Goal: Information Seeking & Learning: Learn about a topic

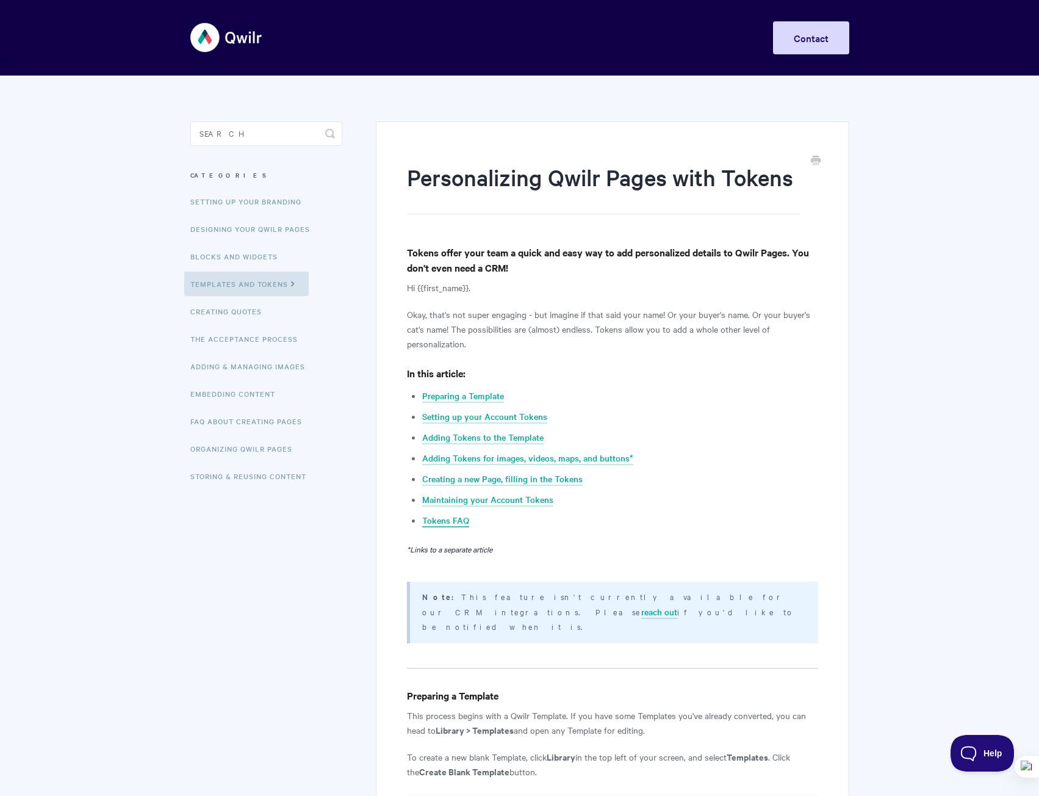
drag, startPoint x: 527, startPoint y: 500, endPoint x: 463, endPoint y: 524, distance: 68.3
click at [526, 498] on link "Maintaining your Account Tokens" at bounding box center [487, 499] width 131 height 13
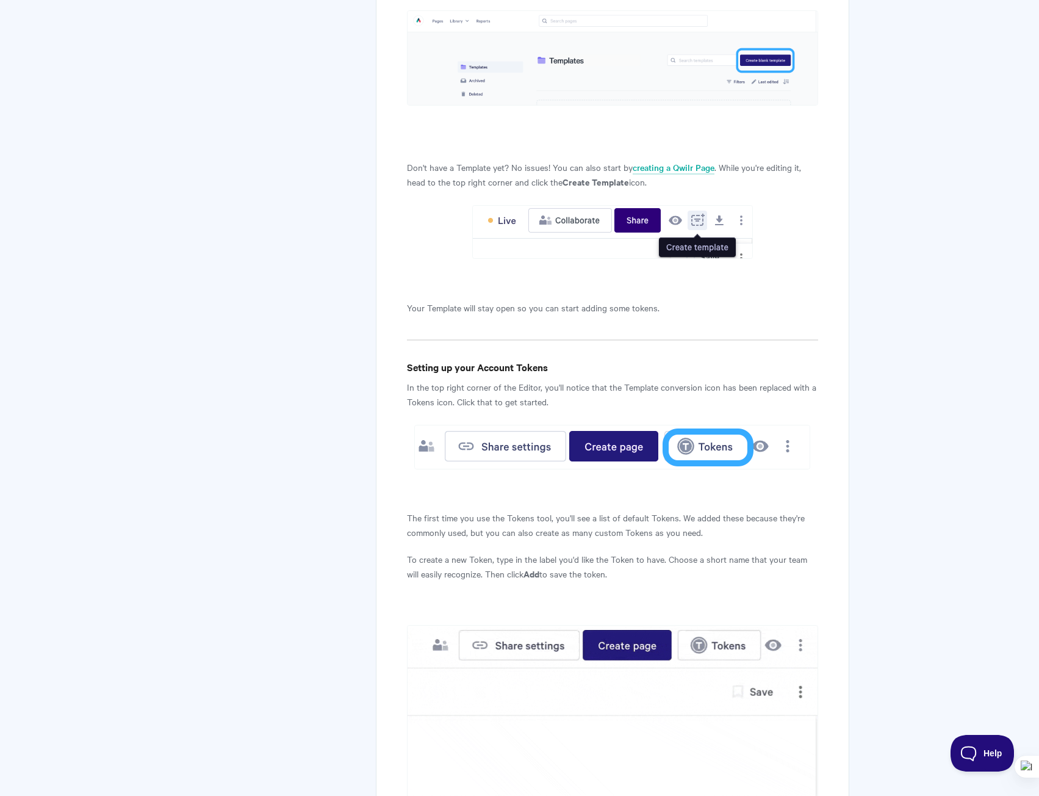
scroll to position [539, 0]
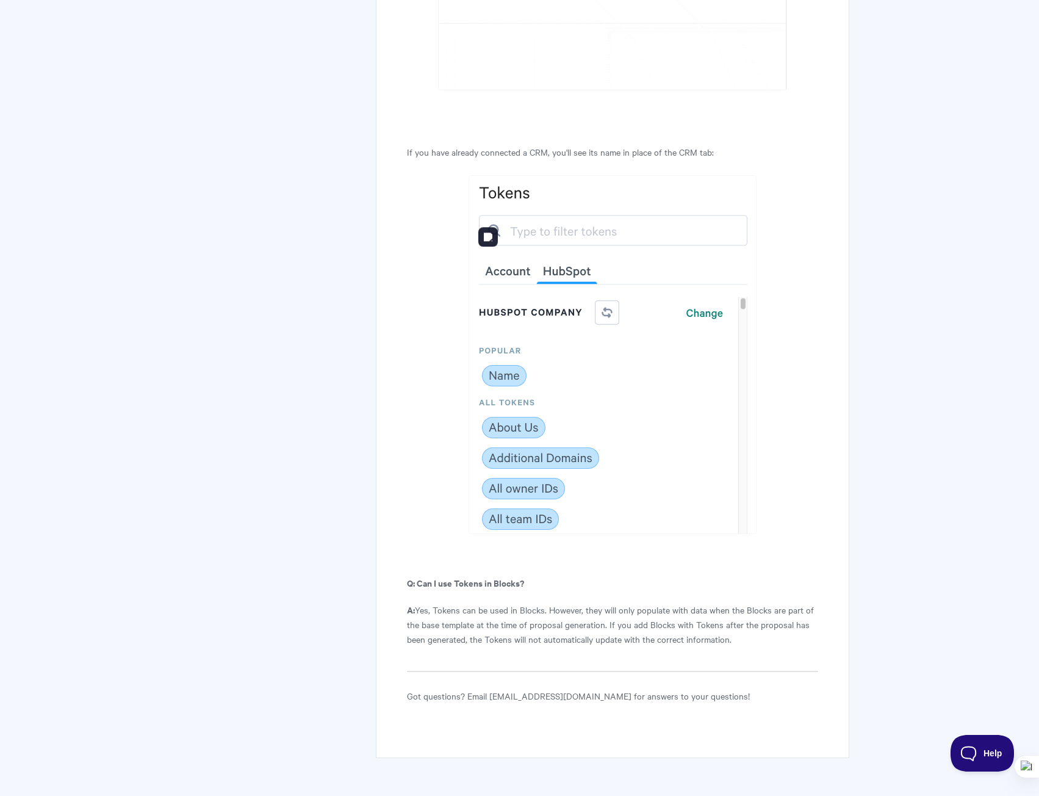
scroll to position [6580, 0]
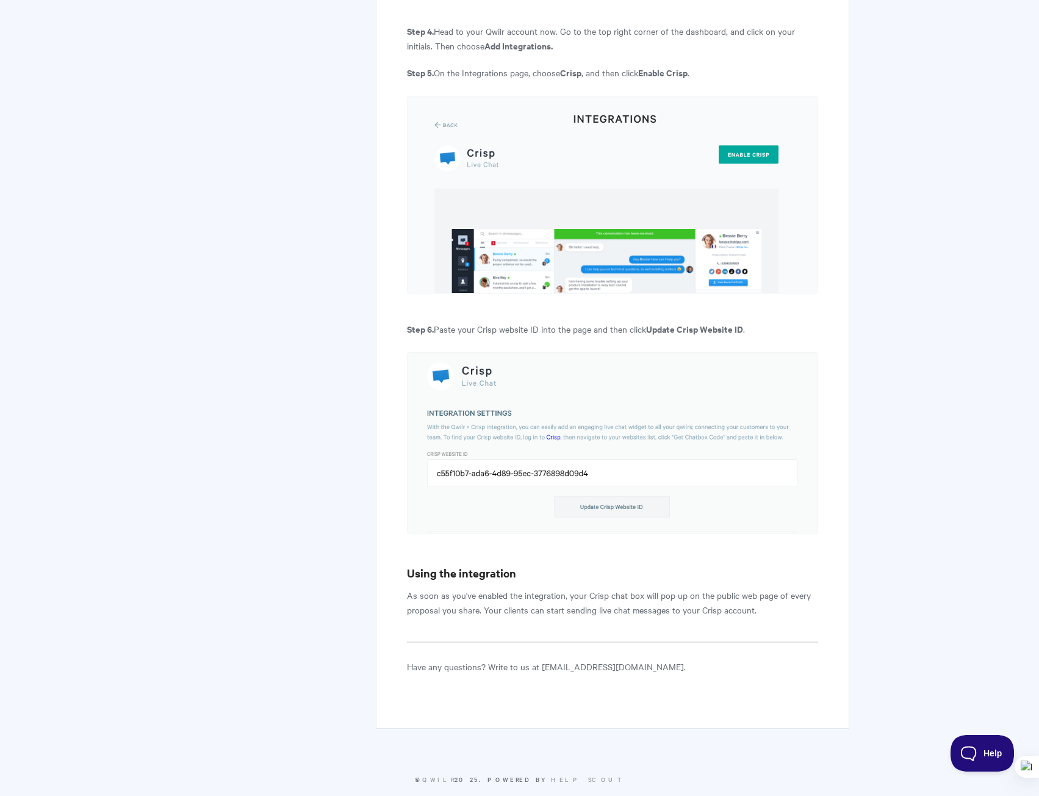
scroll to position [1038, 0]
